Goal: Information Seeking & Learning: Learn about a topic

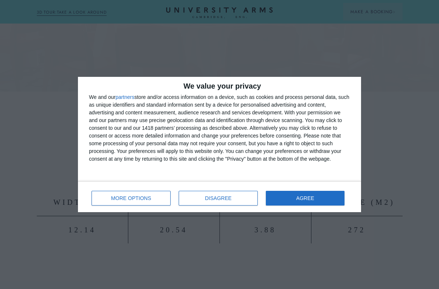
scroll to position [213, 0]
click at [333, 200] on button "AGREE" at bounding box center [305, 198] width 79 height 15
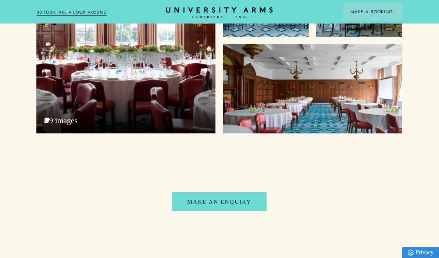
scroll to position [690, 0]
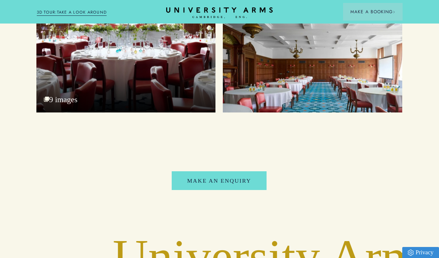
click at [55, 113] on div "9 images" at bounding box center [125, 21] width 179 height 183
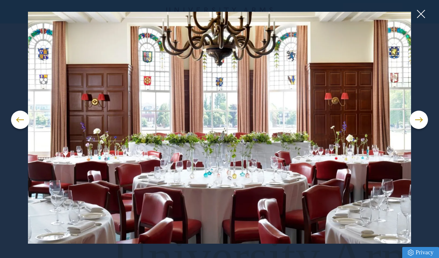
click at [23, 121] on button at bounding box center [20, 120] width 18 height 18
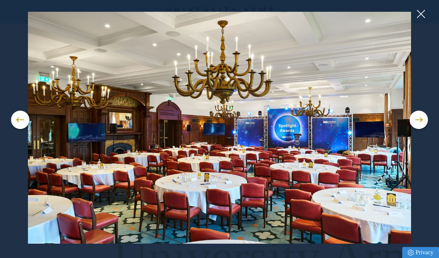
click at [414, 125] on button at bounding box center [418, 120] width 18 height 18
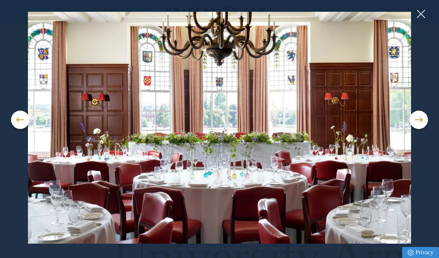
click at [413, 125] on button at bounding box center [418, 120] width 18 height 18
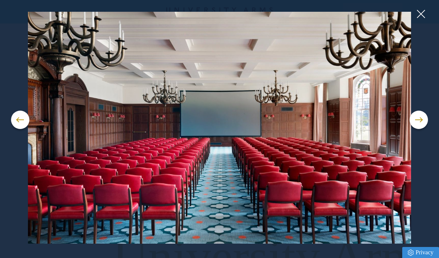
click at [415, 123] on button at bounding box center [418, 120] width 18 height 18
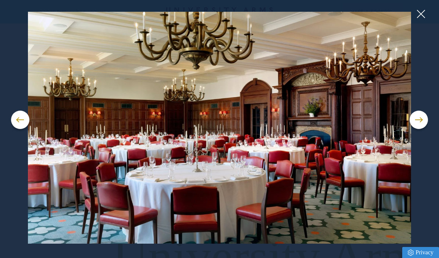
click at [413, 122] on button at bounding box center [418, 120] width 18 height 18
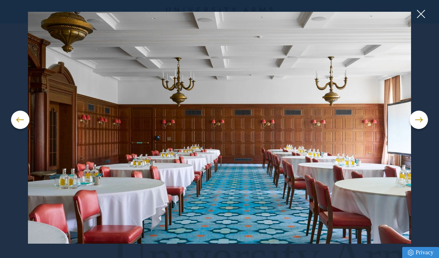
click at [414, 122] on button at bounding box center [418, 120] width 18 height 18
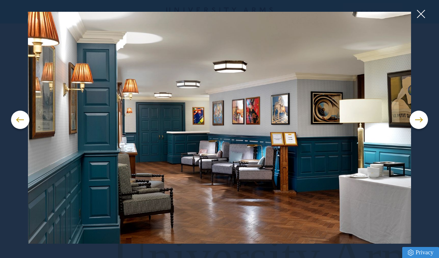
click at [416, 122] on button at bounding box center [418, 120] width 18 height 18
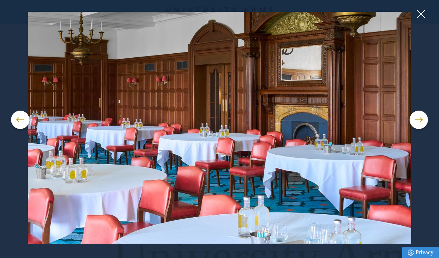
click at [415, 122] on button at bounding box center [418, 120] width 18 height 18
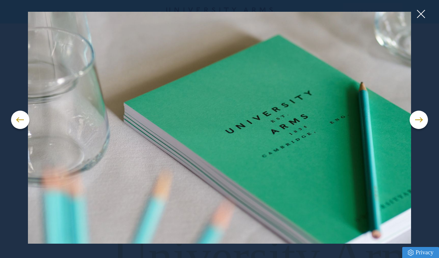
click at [415, 120] on button at bounding box center [418, 120] width 18 height 18
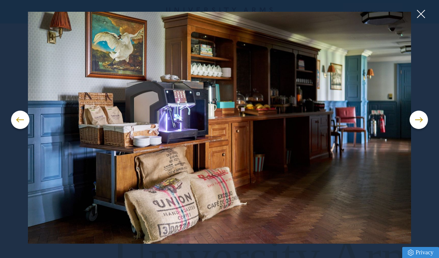
click at [414, 127] on button at bounding box center [418, 120] width 18 height 18
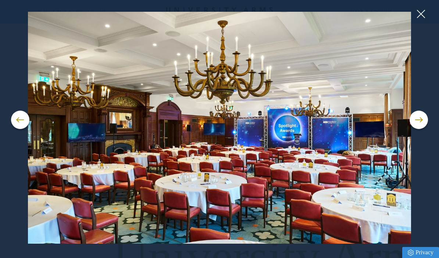
click at [414, 126] on button at bounding box center [418, 120] width 18 height 18
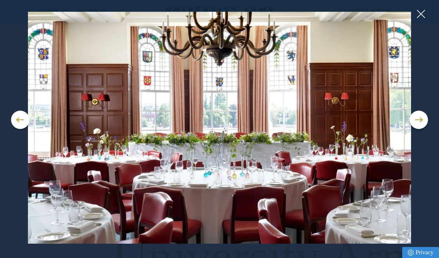
click at [415, 119] on button at bounding box center [418, 120] width 18 height 18
click at [417, 121] on button at bounding box center [418, 120] width 18 height 18
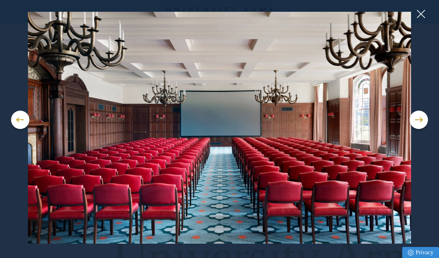
click at [419, 17] on button at bounding box center [420, 13] width 11 height 11
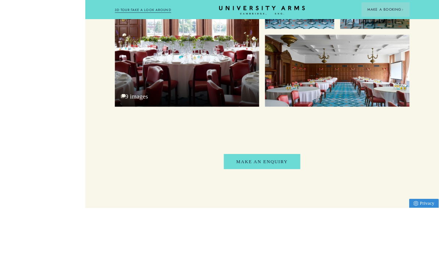
scroll to position [779, 0]
